Goal: Information Seeking & Learning: Learn about a topic

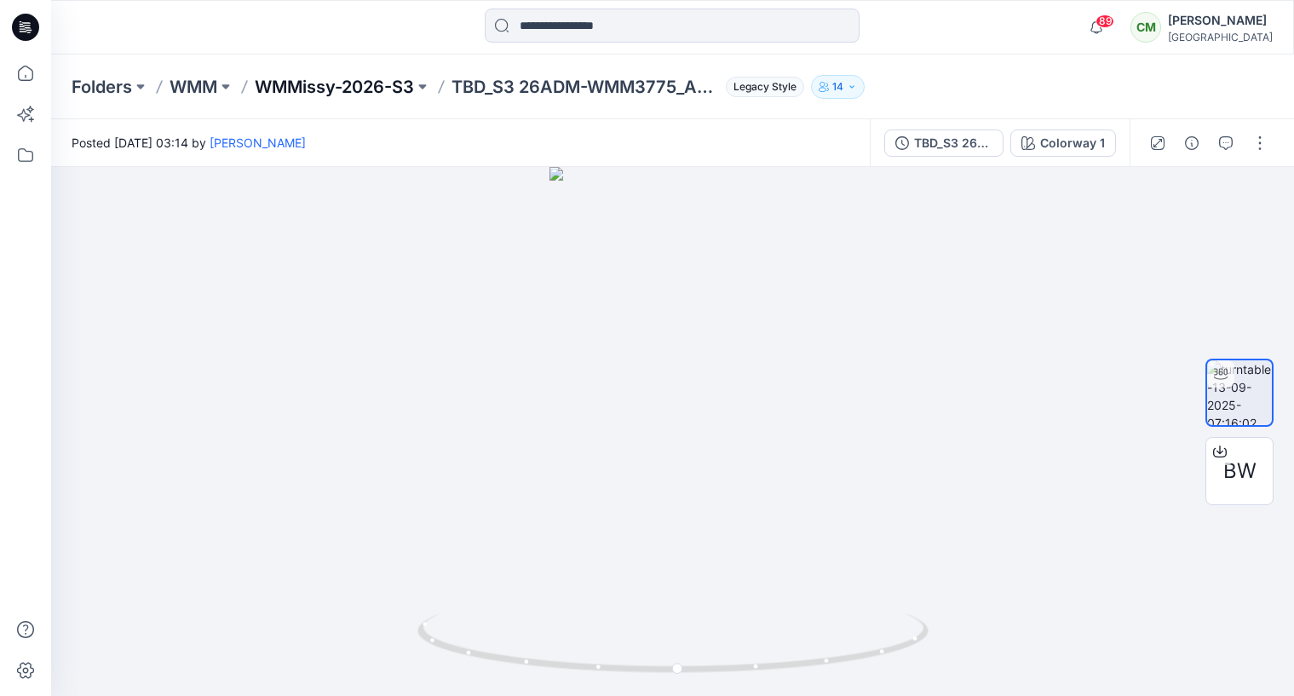
click at [338, 83] on p "WMMissy-2026-S3" at bounding box center [334, 87] width 159 height 24
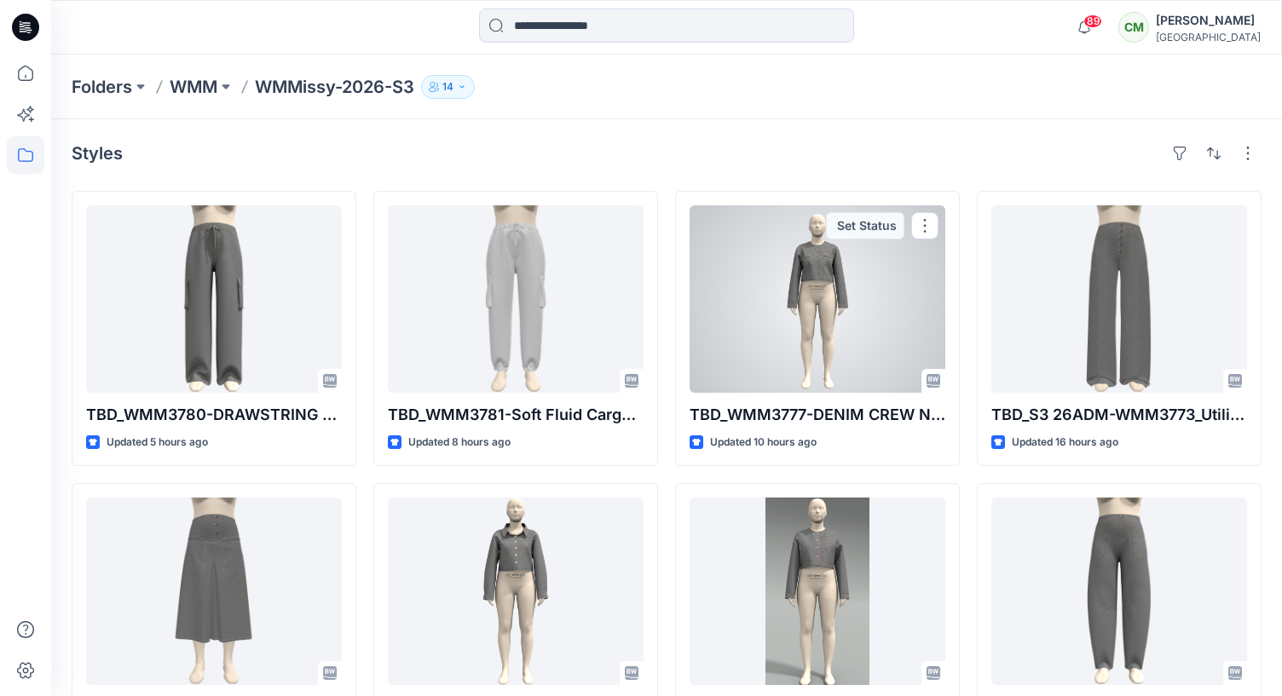
click at [823, 279] on div at bounding box center [817, 298] width 256 height 187
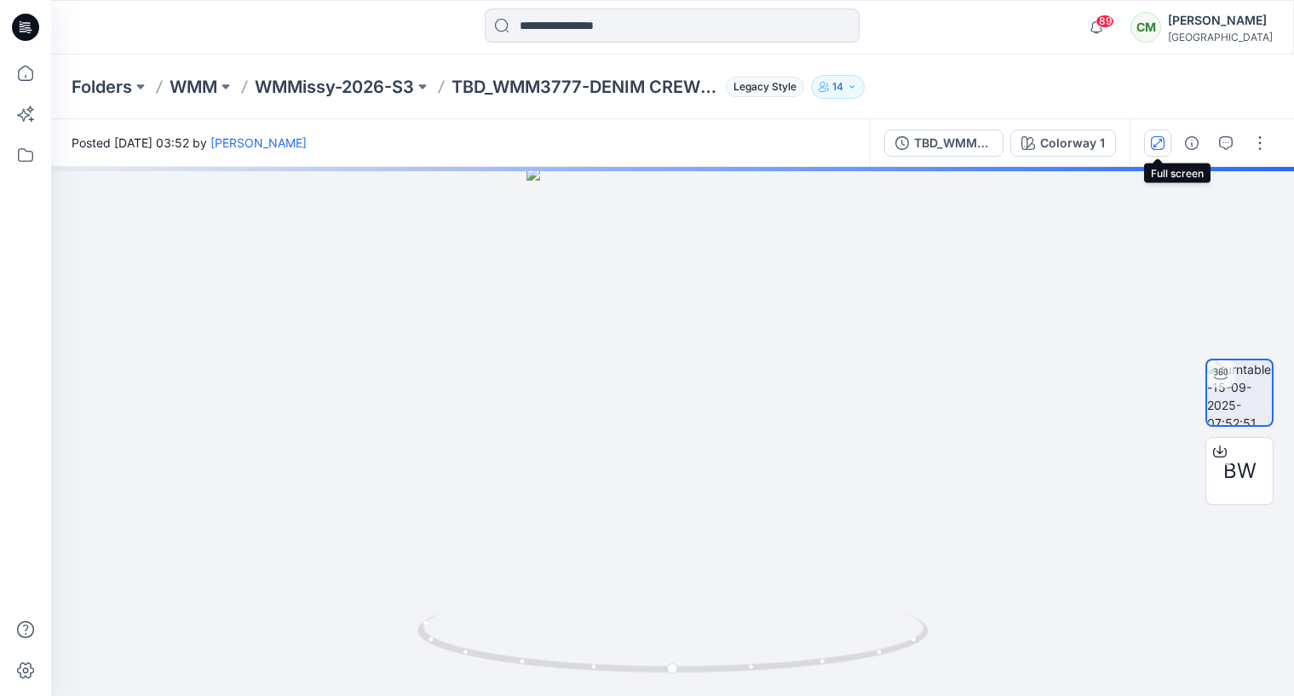
click at [1151, 130] on button "button" at bounding box center [1157, 143] width 27 height 27
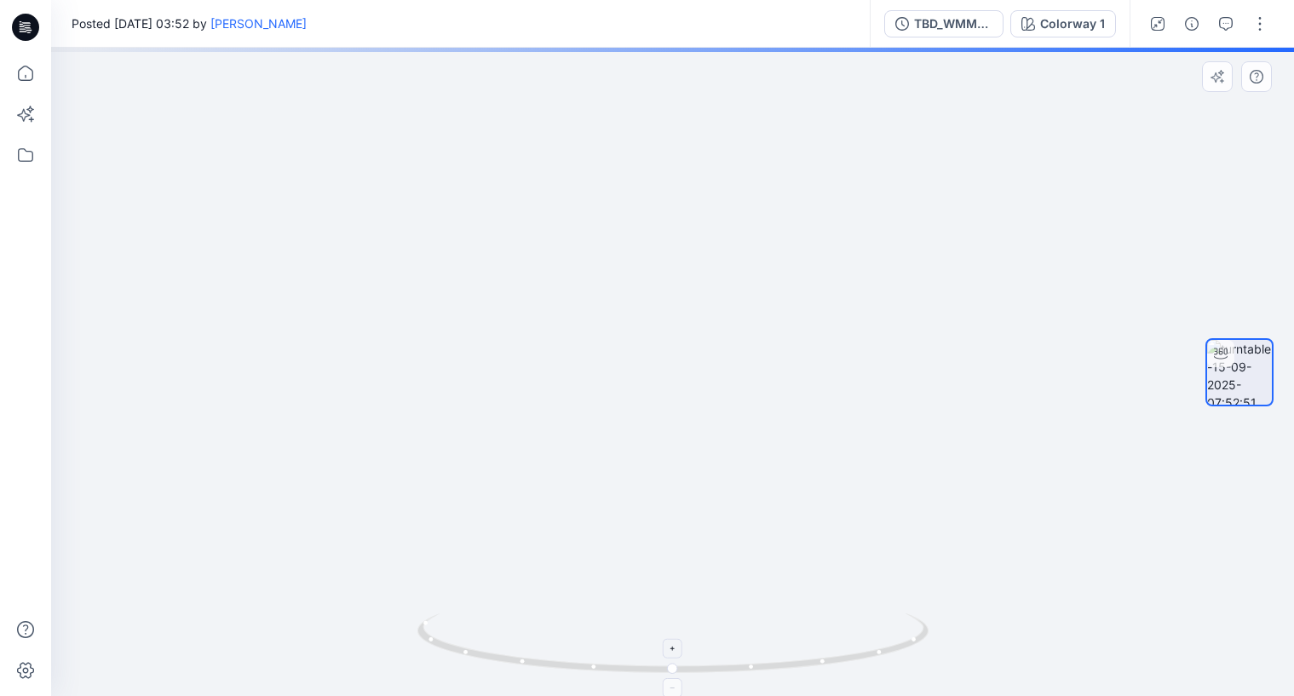
click at [678, 647] on div at bounding box center [673, 649] width 20 height 20
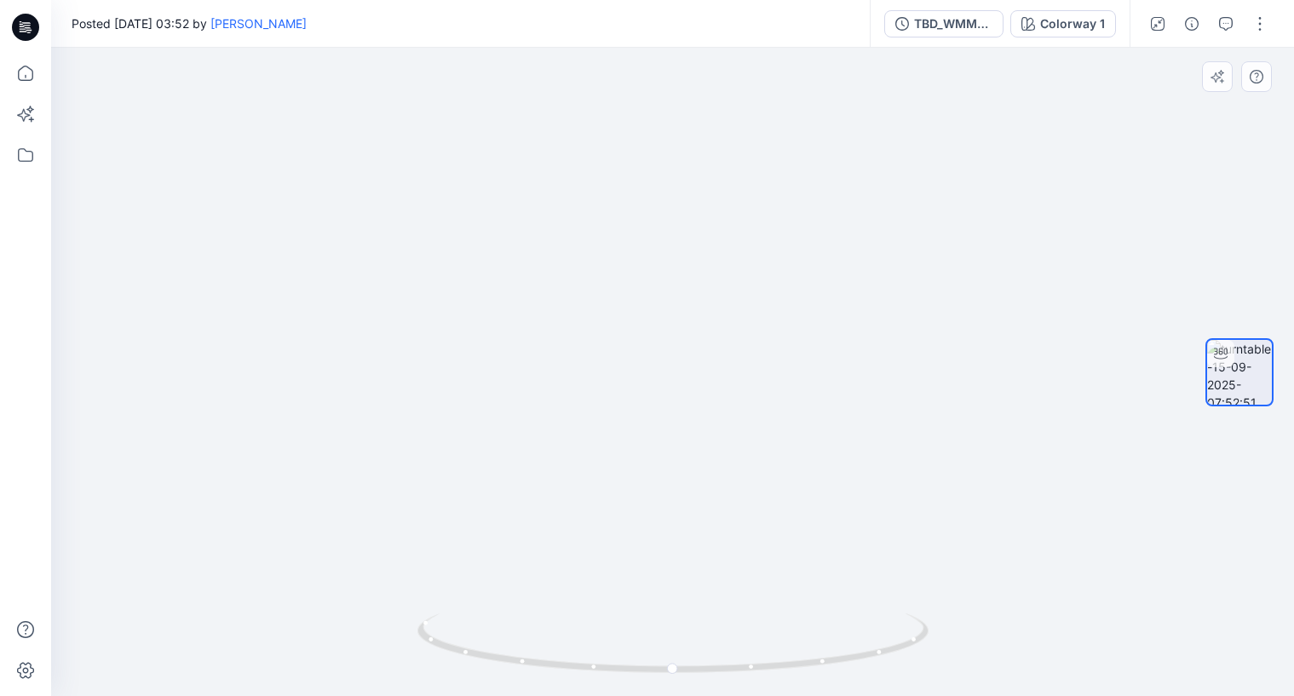
drag, startPoint x: 688, startPoint y: 266, endPoint x: 689, endPoint y: 369, distance: 103.1
click at [689, 371] on img at bounding box center [672, 347] width 529 height 698
drag, startPoint x: 722, startPoint y: 395, endPoint x: 530, endPoint y: 390, distance: 191.8
click at [530, 390] on img at bounding box center [672, 343] width 529 height 705
drag, startPoint x: 767, startPoint y: 666, endPoint x: 820, endPoint y: 668, distance: 52.9
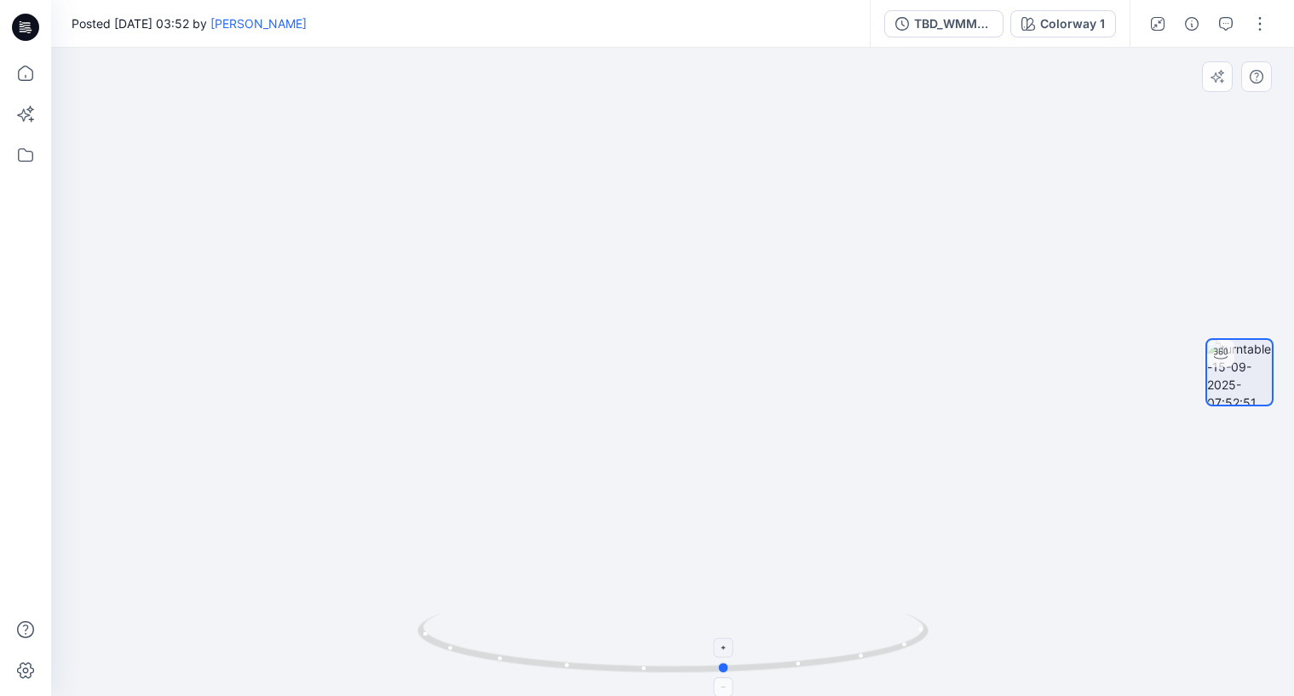
click at [820, 668] on icon at bounding box center [676, 646] width 516 height 64
click at [1162, 28] on icon "button" at bounding box center [1158, 24] width 14 height 14
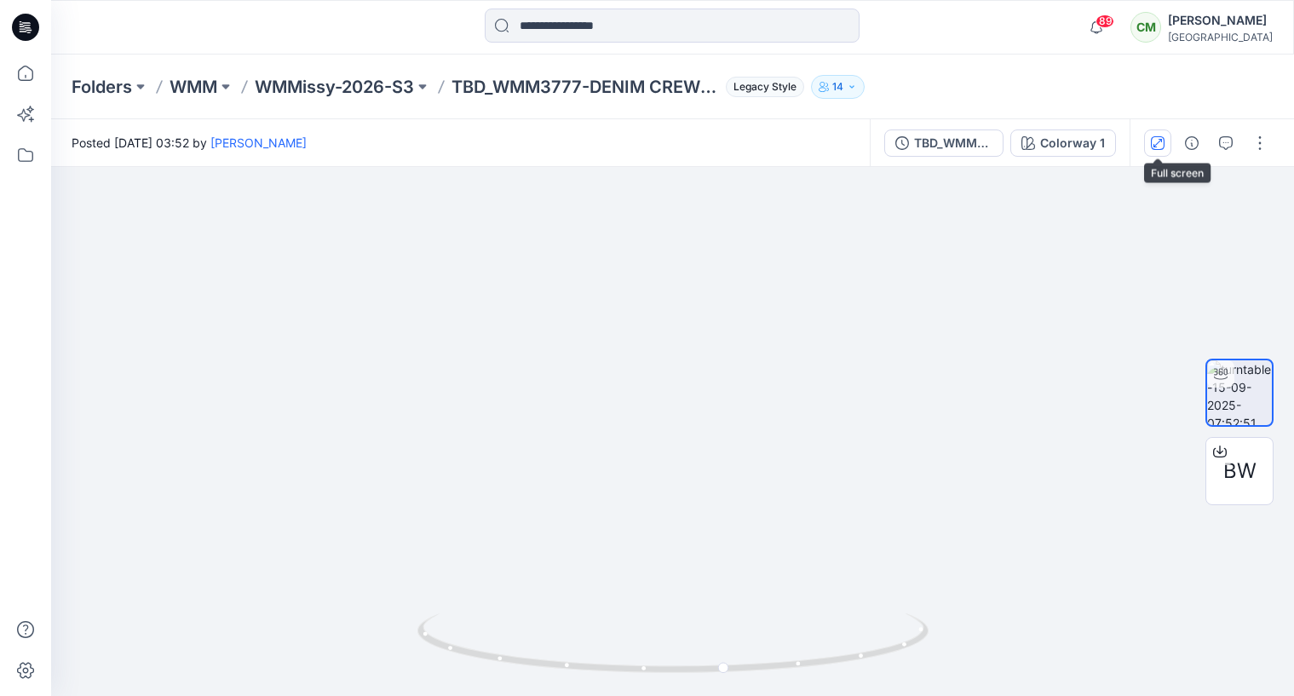
click at [1159, 152] on button "button" at bounding box center [1157, 143] width 27 height 27
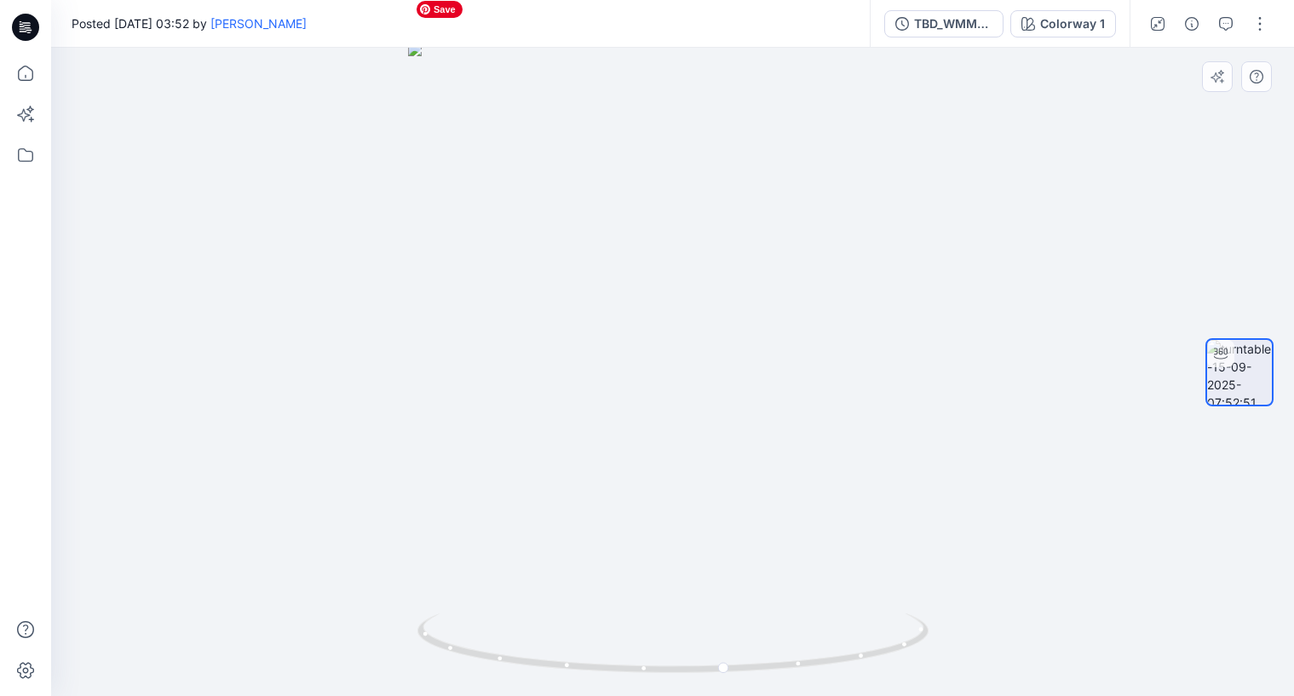
drag, startPoint x: 716, startPoint y: 294, endPoint x: 716, endPoint y: 344, distance: 50.3
click at [716, 344] on img at bounding box center [672, 370] width 529 height 654
drag, startPoint x: 671, startPoint y: 530, endPoint x: 527, endPoint y: 531, distance: 144.0
click at [525, 531] on img at bounding box center [672, 370] width 529 height 654
drag, startPoint x: 830, startPoint y: 664, endPoint x: 691, endPoint y: 664, distance: 138.9
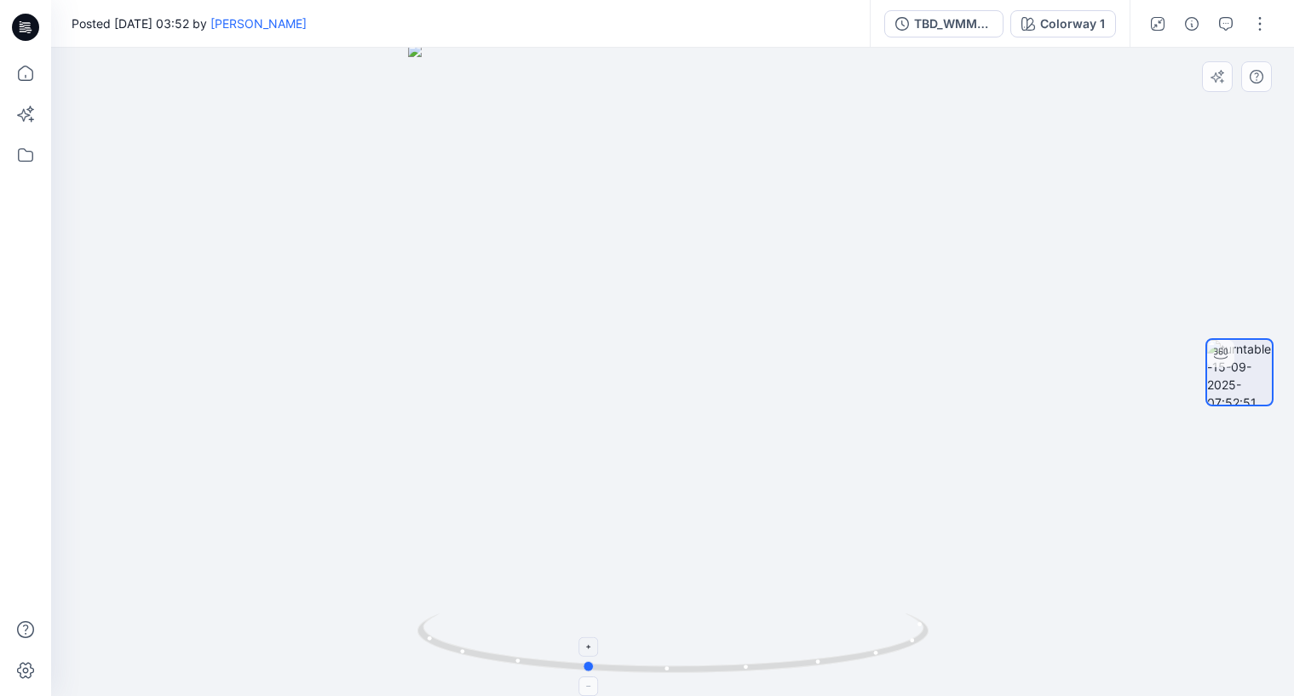
click at [690, 664] on icon at bounding box center [676, 646] width 516 height 64
drag, startPoint x: 726, startPoint y: 665, endPoint x: 573, endPoint y: 663, distance: 153.4
click at [572, 663] on icon at bounding box center [676, 646] width 516 height 64
drag, startPoint x: 554, startPoint y: 394, endPoint x: 959, endPoint y: 394, distance: 404.8
click at [959, 394] on div at bounding box center [672, 372] width 1243 height 648
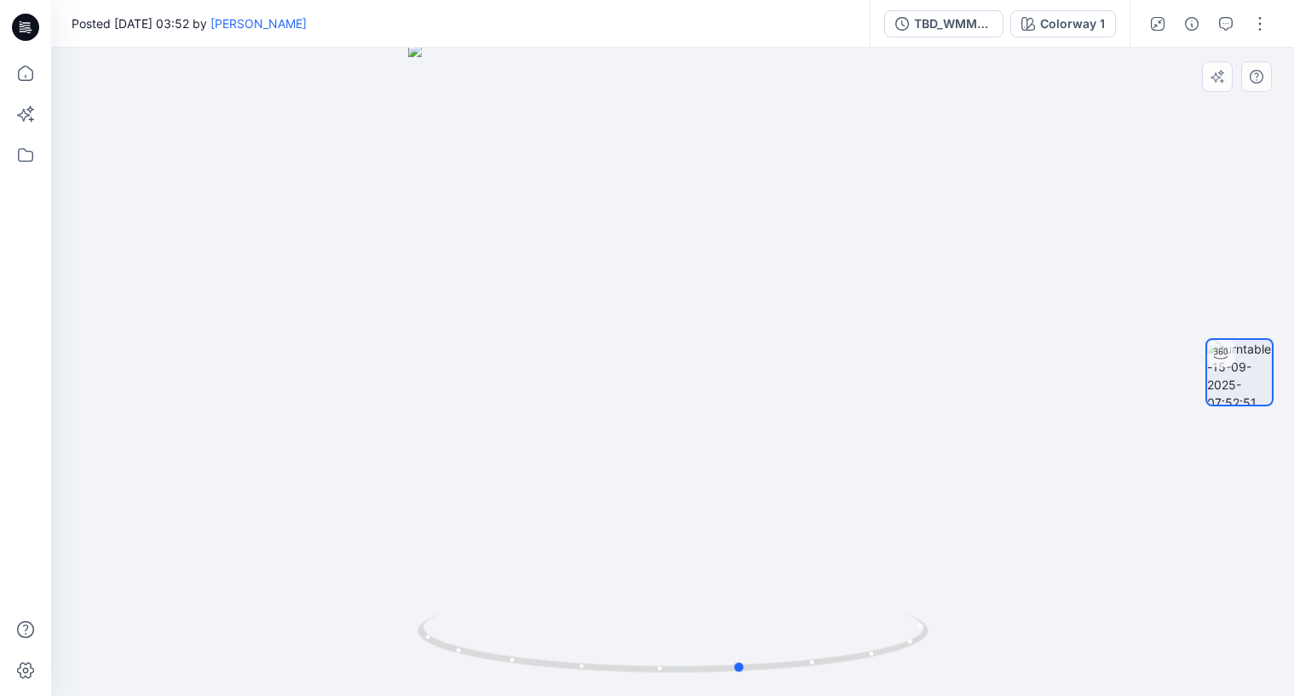
drag, startPoint x: 523, startPoint y: 665, endPoint x: 833, endPoint y: 694, distance: 311.6
click at [833, 694] on div at bounding box center [673, 653] width 511 height 85
click at [1157, 30] on button "button" at bounding box center [1157, 23] width 27 height 27
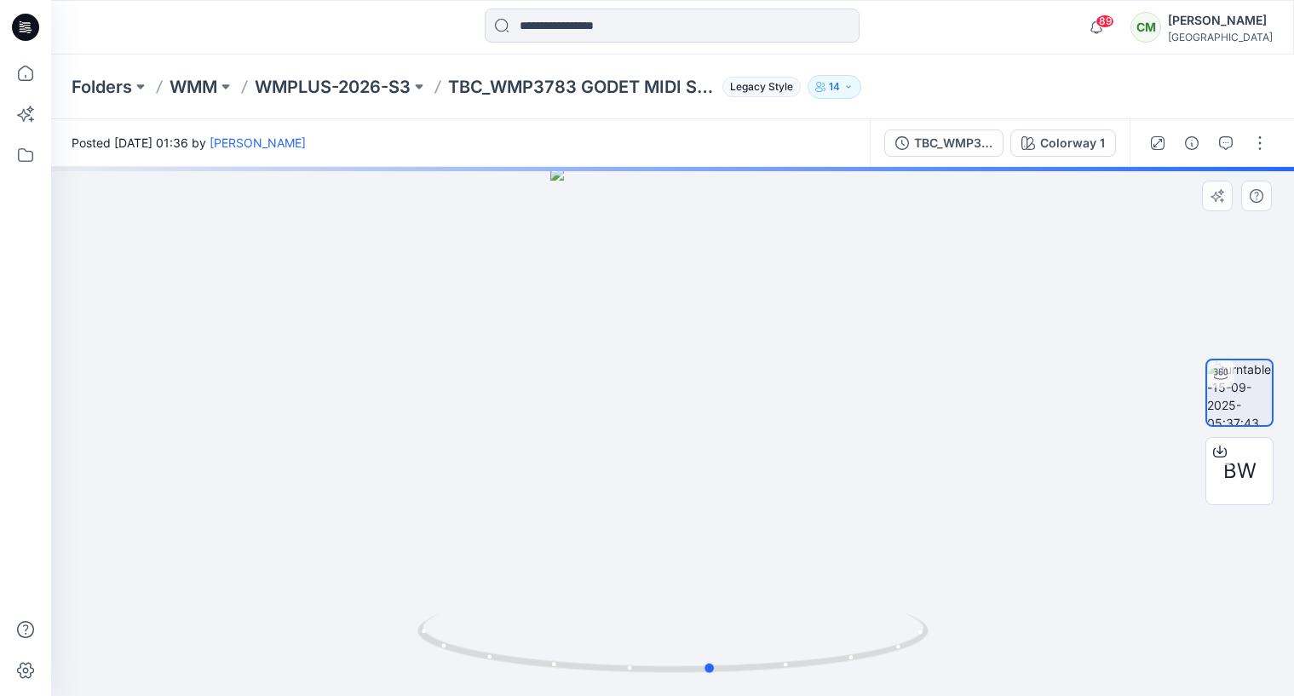
drag, startPoint x: 765, startPoint y: 477, endPoint x: 804, endPoint y: 478, distance: 38.4
click at [804, 478] on div at bounding box center [672, 431] width 1243 height 529
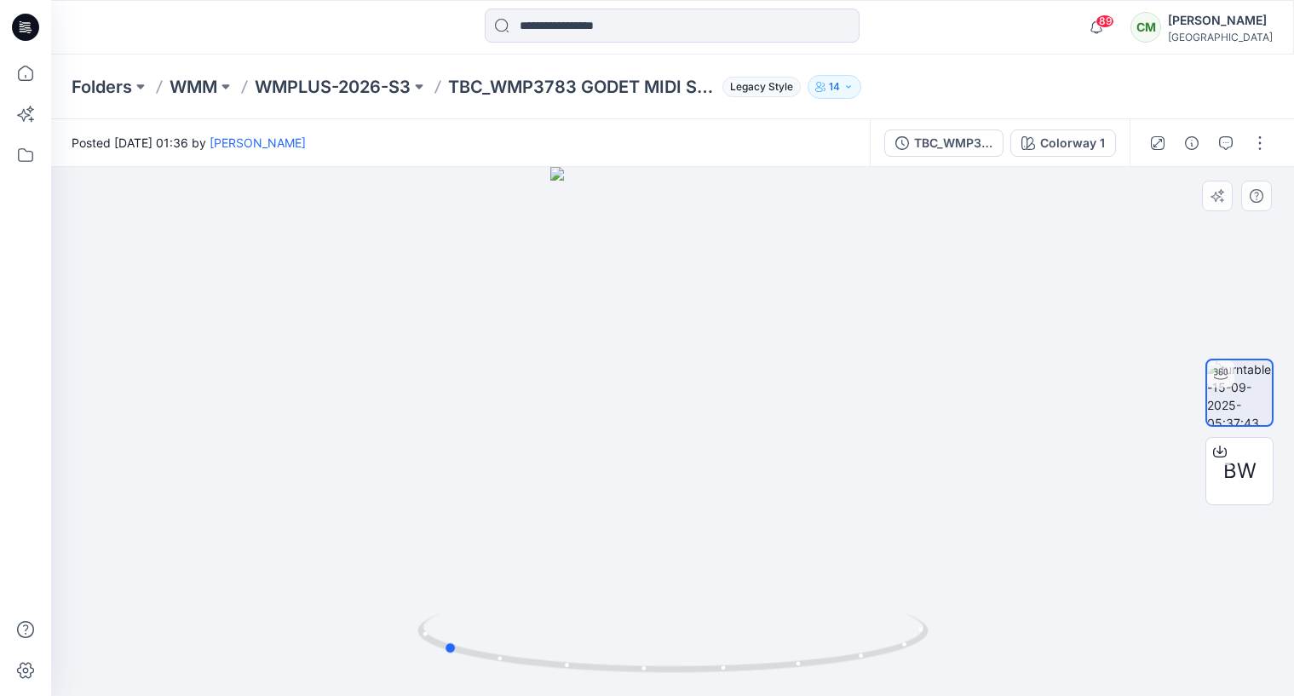
drag, startPoint x: 698, startPoint y: 469, endPoint x: 429, endPoint y: 468, distance: 268.4
click at [429, 470] on div at bounding box center [672, 431] width 1243 height 529
drag, startPoint x: 674, startPoint y: 390, endPoint x: 665, endPoint y: 513, distance: 123.0
click at [669, 514] on div at bounding box center [672, 431] width 1243 height 529
drag, startPoint x: 701, startPoint y: 470, endPoint x: 731, endPoint y: 562, distance: 96.7
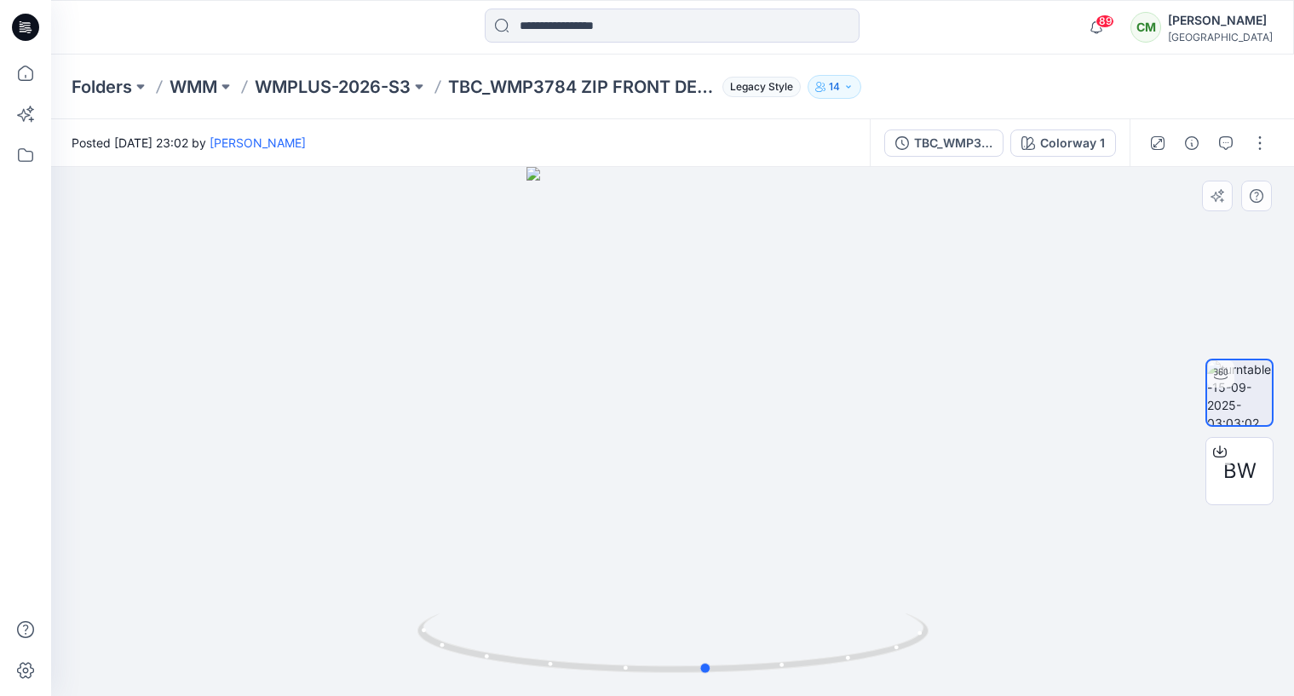
click at [734, 562] on div at bounding box center [672, 431] width 1243 height 529
click at [710, 652] on div at bounding box center [704, 648] width 20 height 20
